Goal: Transaction & Acquisition: Purchase product/service

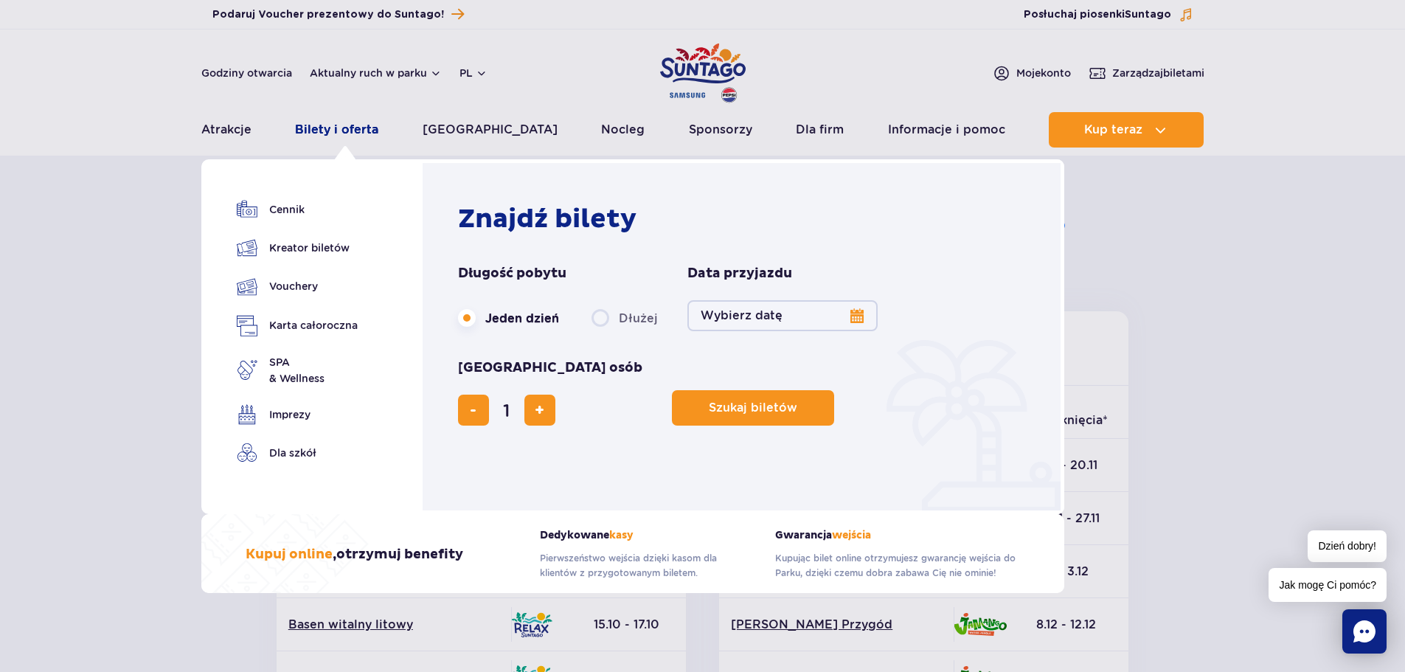
click at [313, 129] on link "Bilety i oferta" at bounding box center [336, 129] width 83 height 35
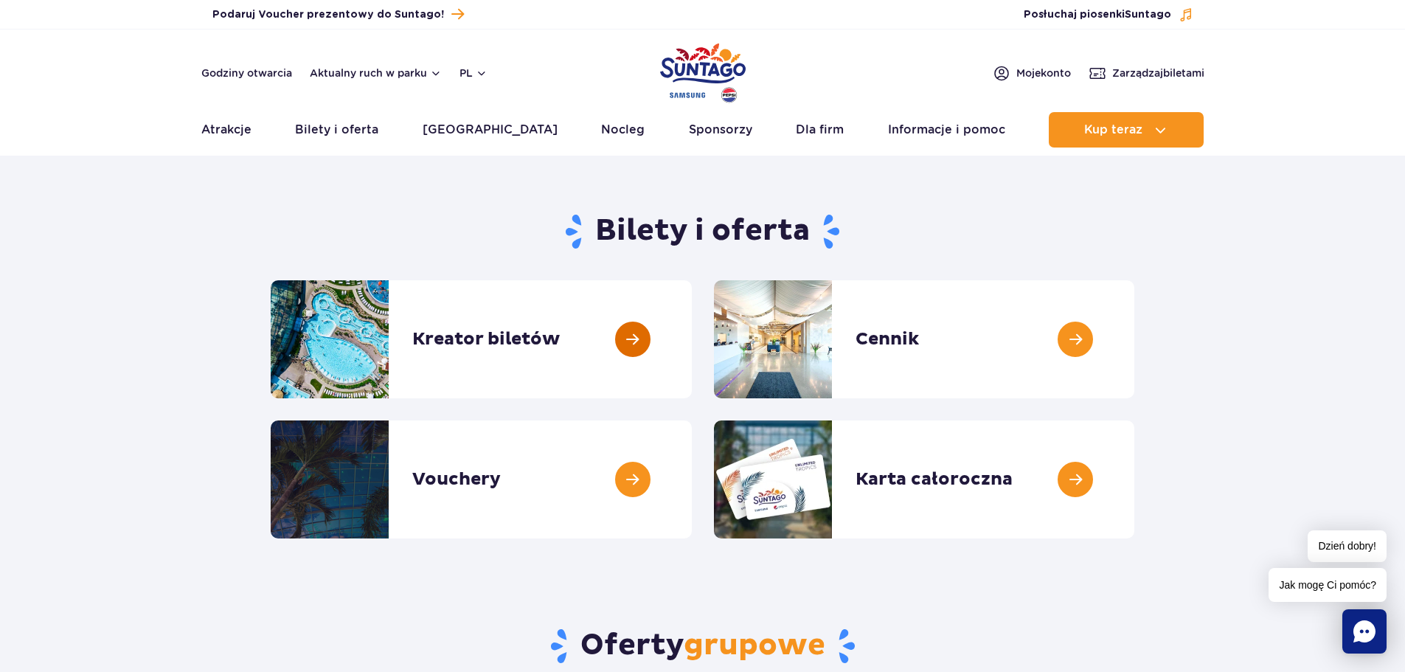
click at [692, 339] on link at bounding box center [692, 339] width 0 height 118
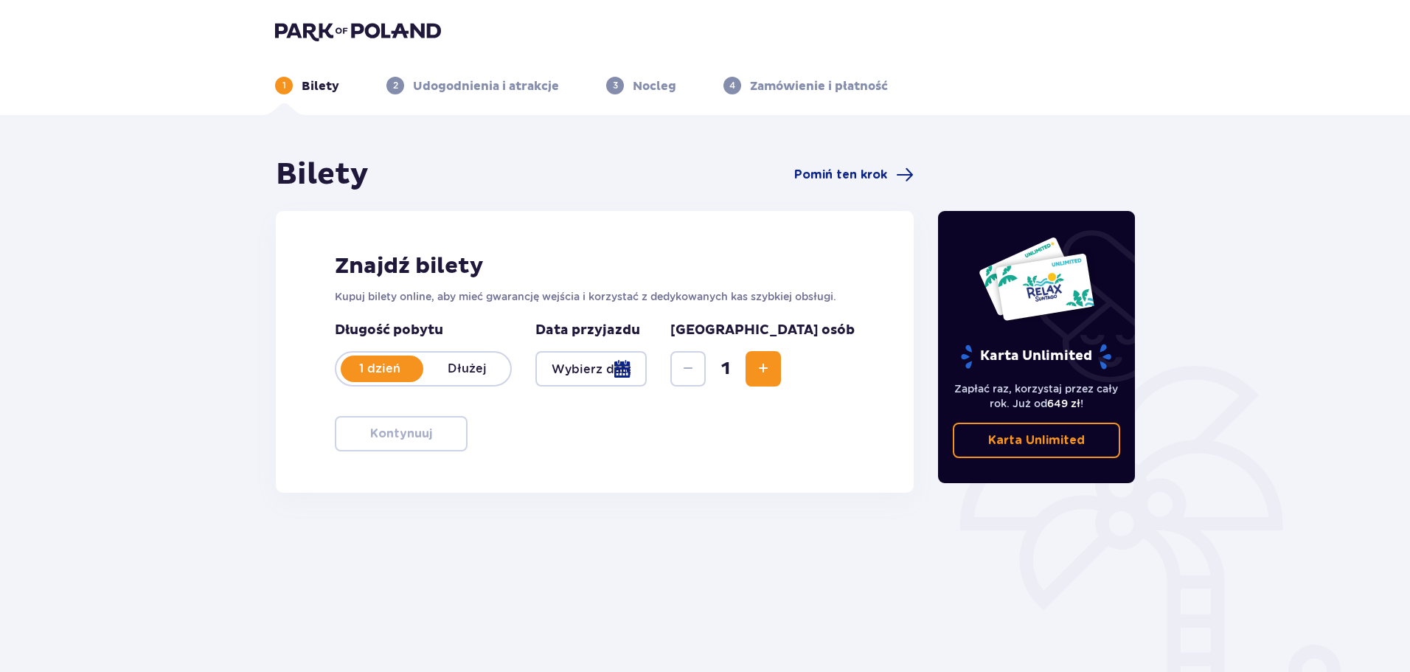
click at [647, 369] on div at bounding box center [591, 368] width 111 height 35
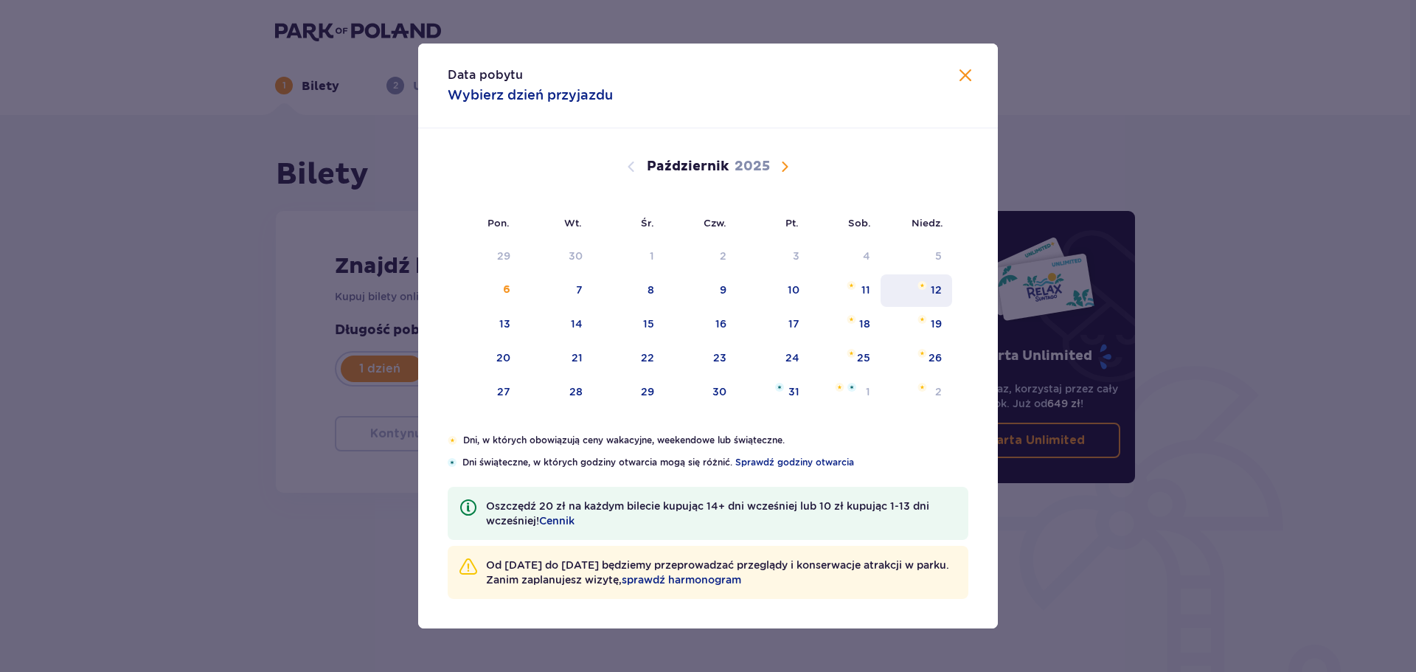
click at [933, 291] on div "12" at bounding box center [936, 290] width 11 height 15
type input "12.10.25"
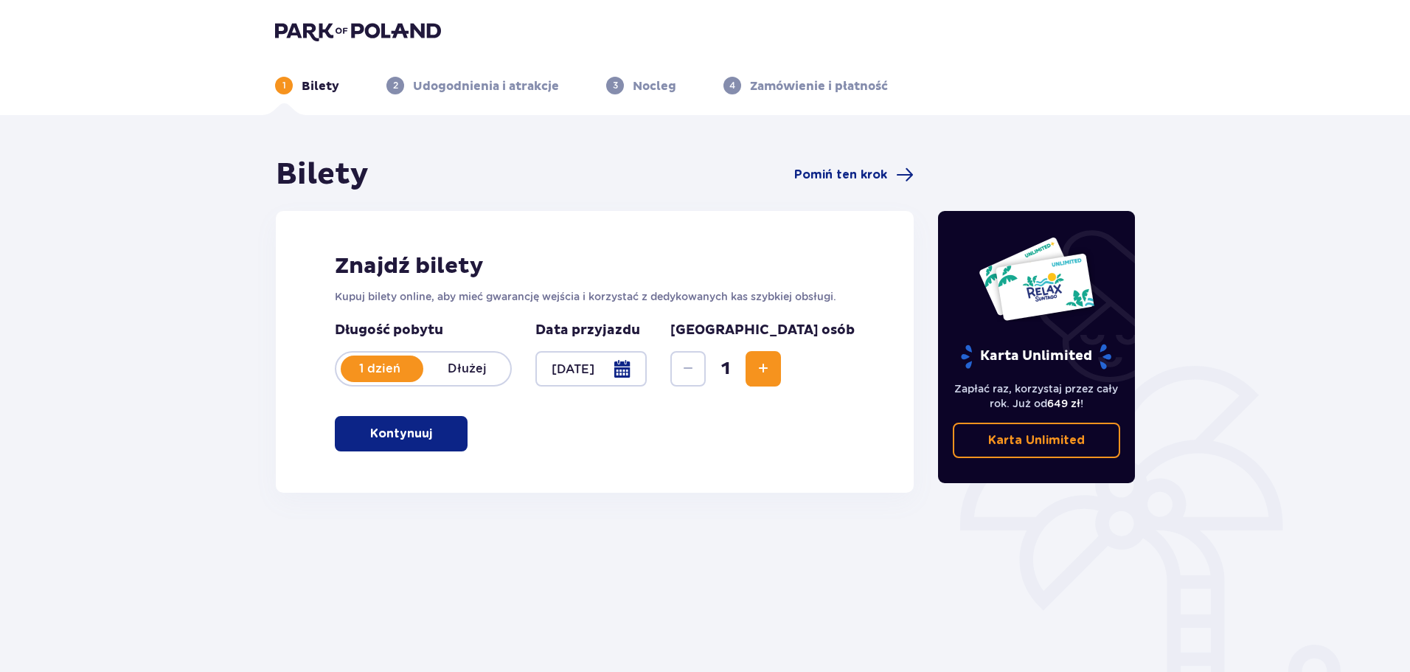
click at [422, 432] on button "Kontynuuj" at bounding box center [401, 433] width 133 height 35
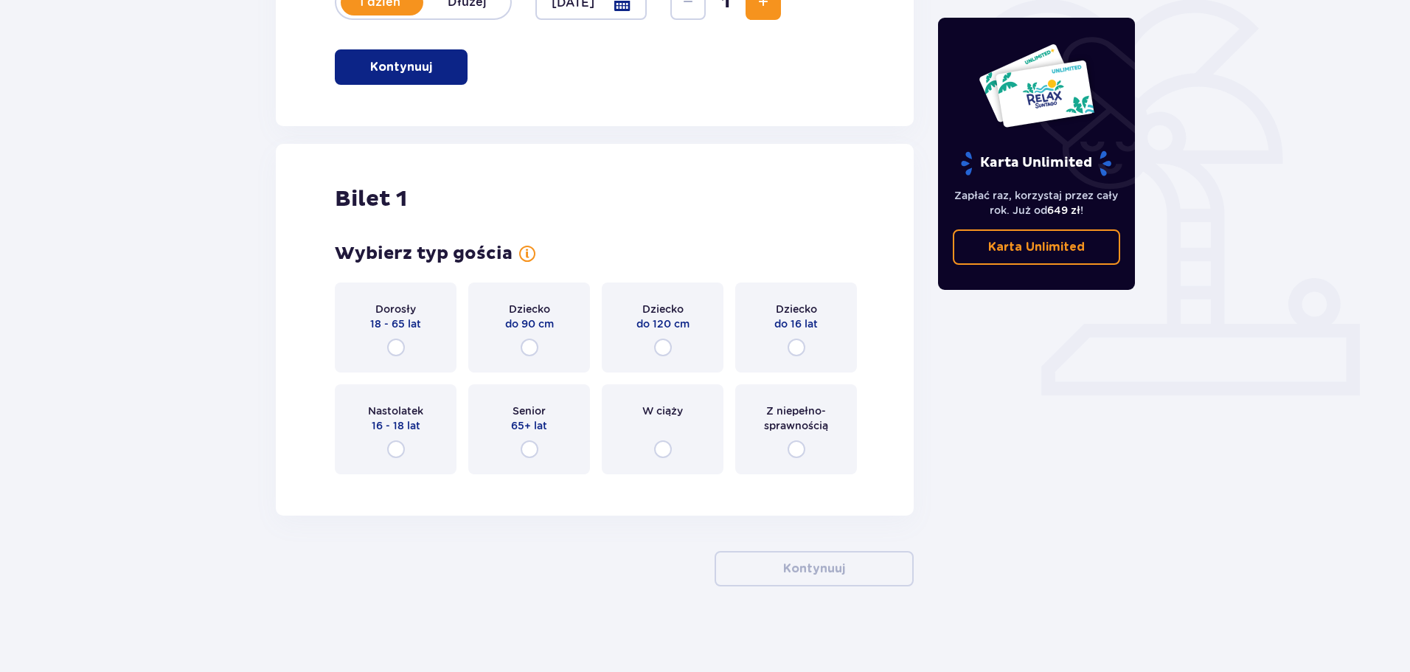
scroll to position [370, 0]
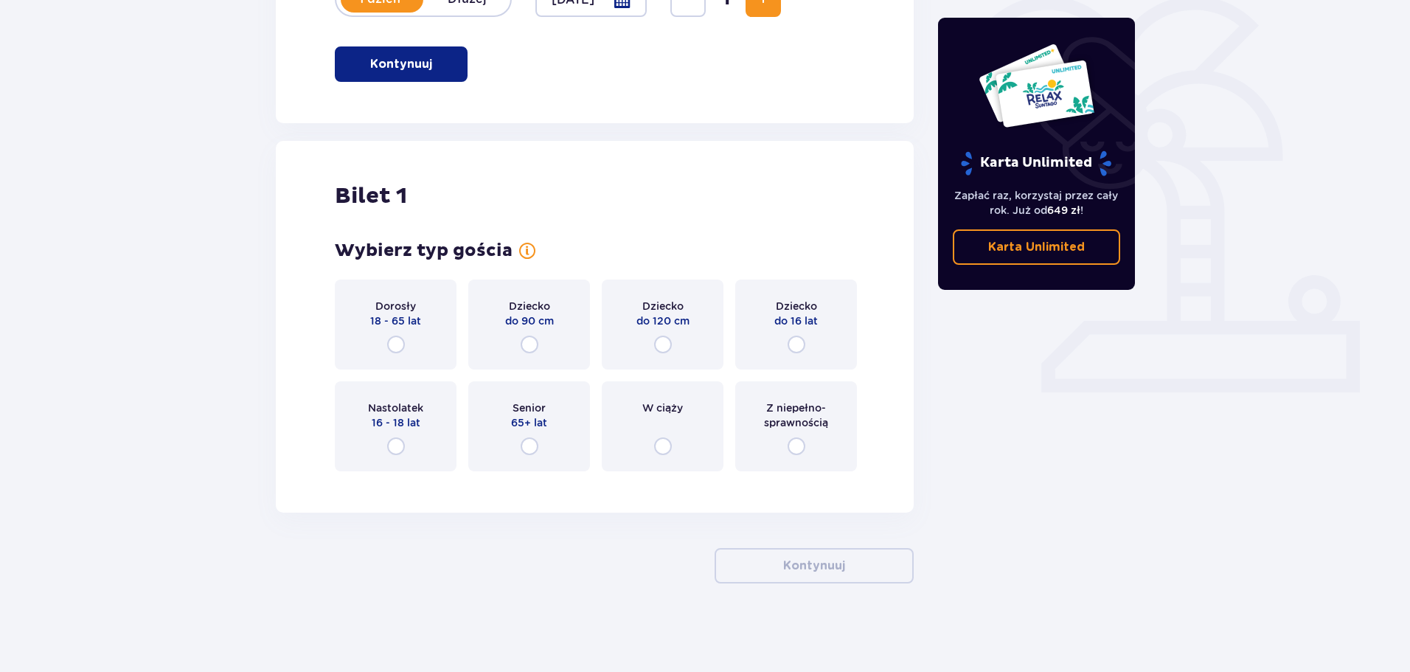
click at [399, 342] on input "radio" at bounding box center [396, 345] width 18 height 18
radio input "true"
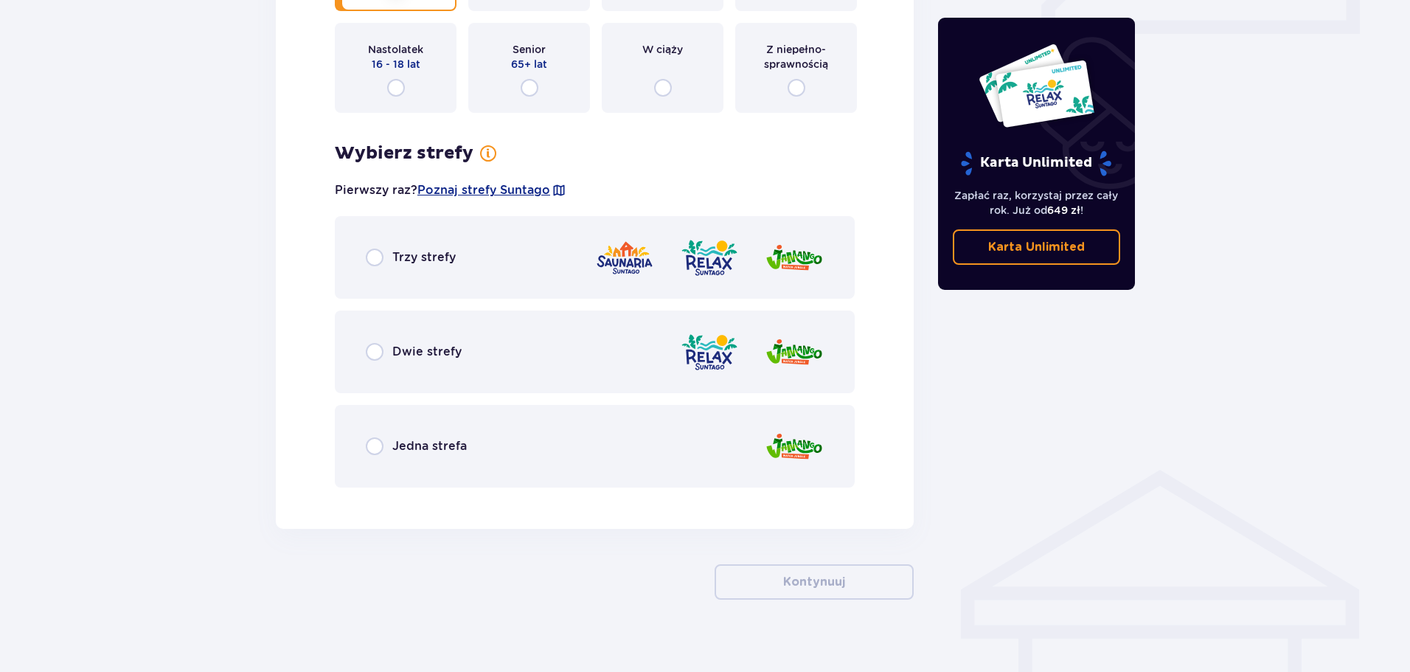
scroll to position [744, 0]
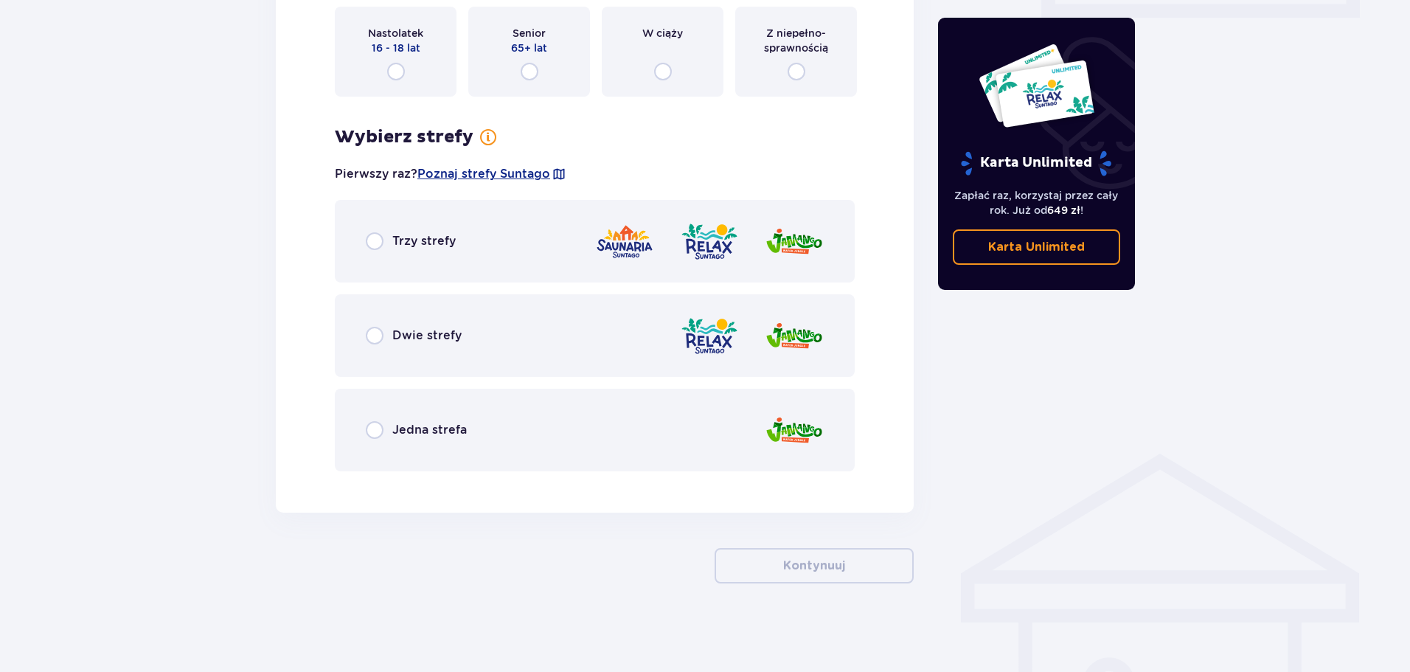
click at [536, 242] on div "Trzy strefy" at bounding box center [595, 241] width 520 height 83
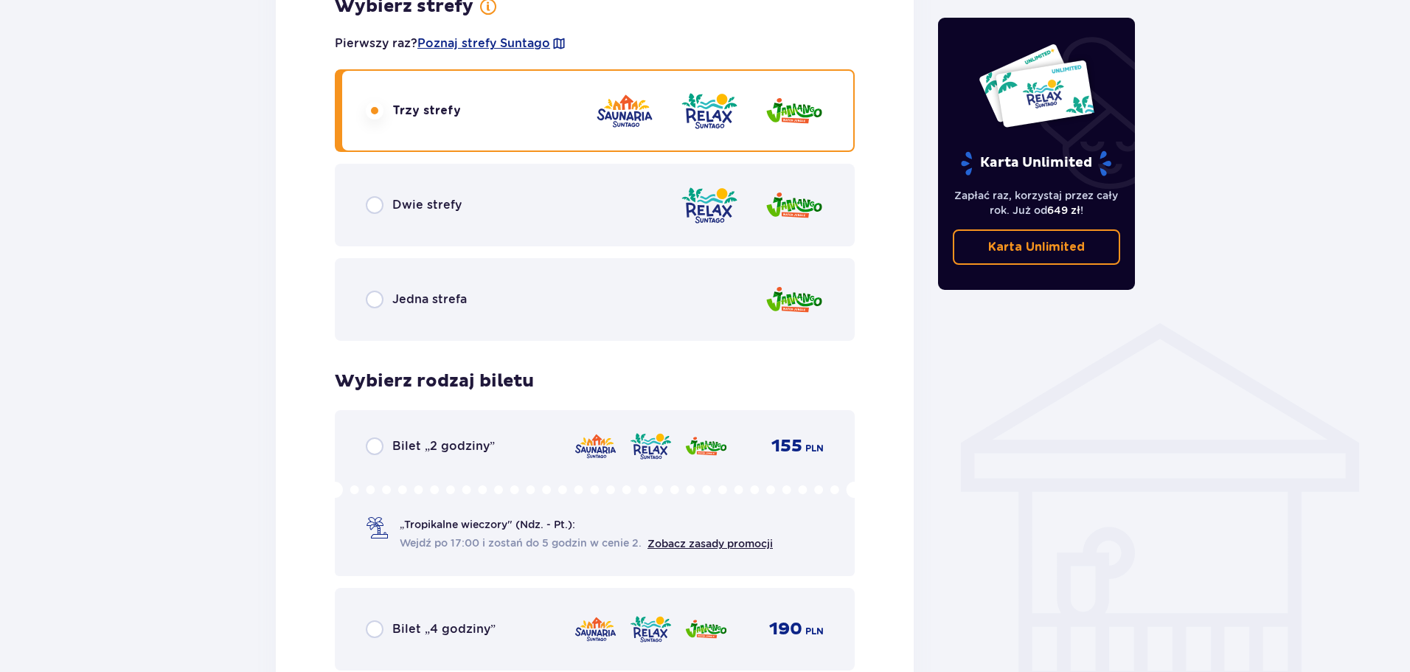
scroll to position [873, 0]
click at [517, 207] on div "Dwie strefy" at bounding box center [595, 206] width 520 height 83
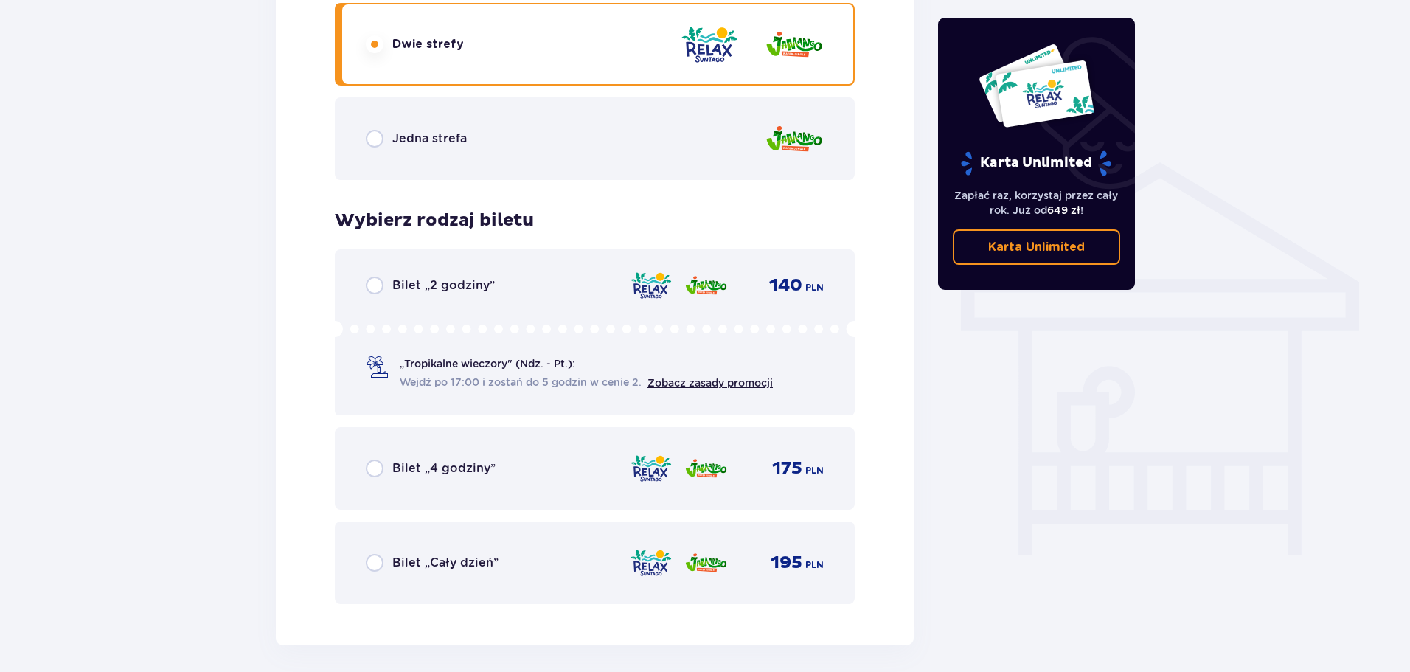
scroll to position [1021, 0]
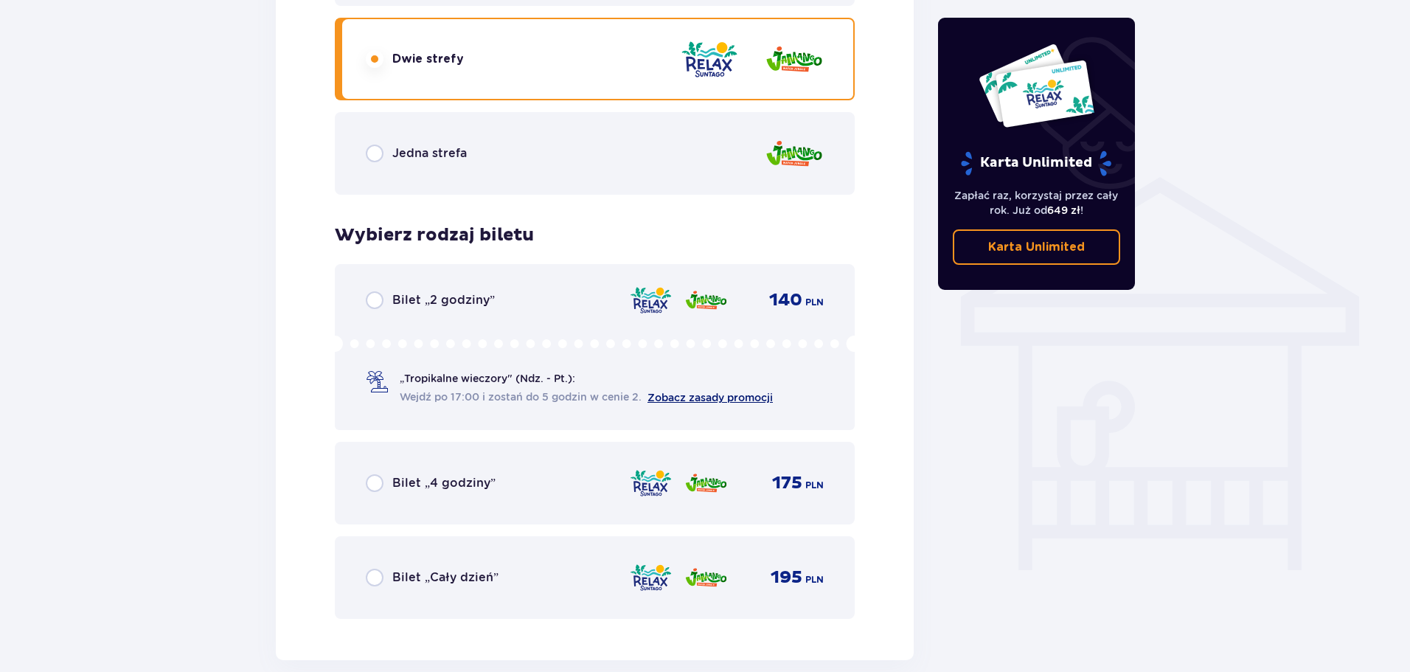
click at [685, 396] on link "Zobacz zasady promocji" at bounding box center [710, 398] width 125 height 12
